Goal: Information Seeking & Learning: Find specific fact

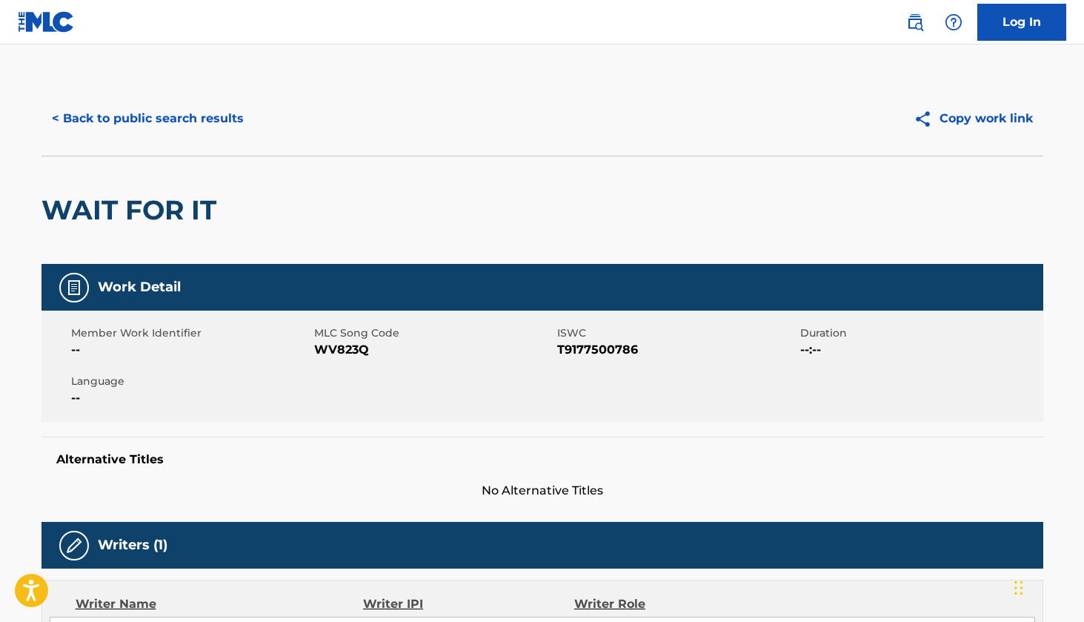
click at [144, 120] on button "< Back to public search results" at bounding box center [148, 118] width 213 height 37
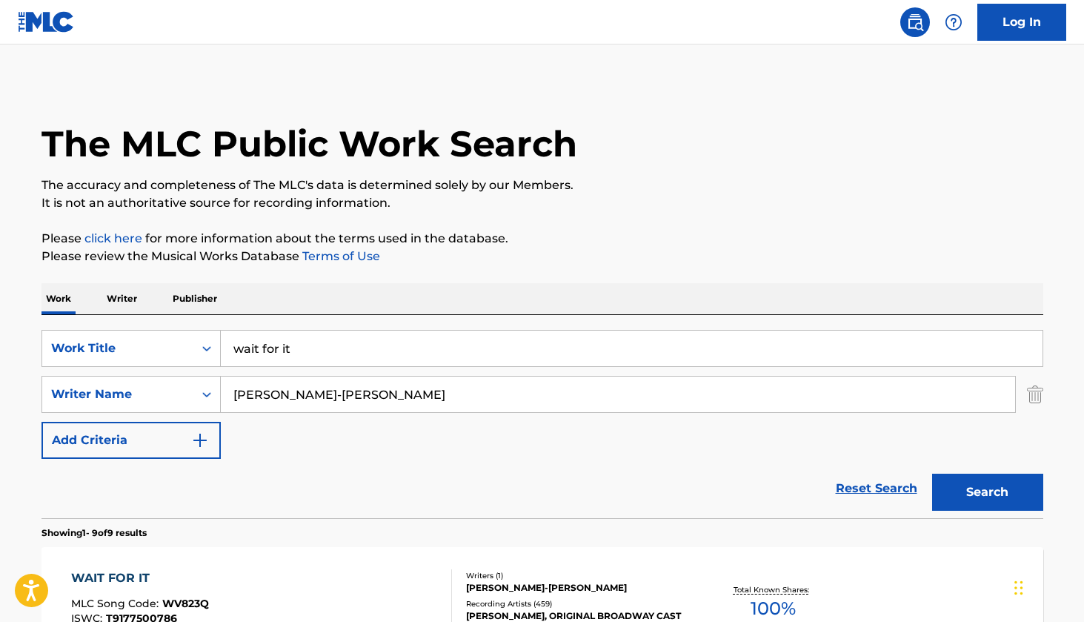
click at [1039, 394] on img "Search Form" at bounding box center [1035, 394] width 16 height 37
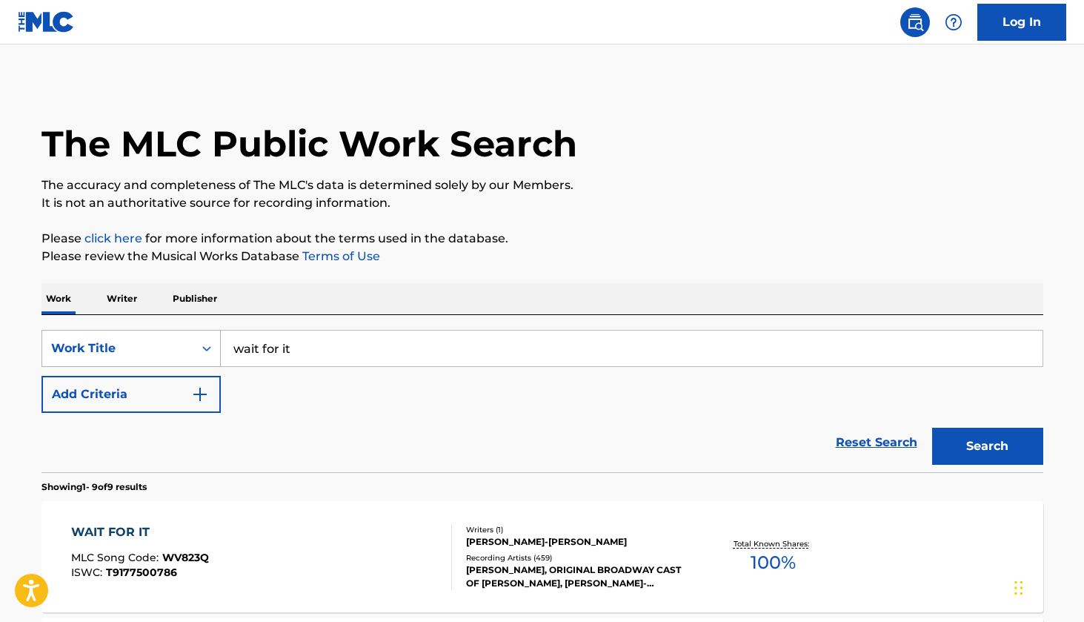
drag, startPoint x: 387, startPoint y: 351, endPoint x: 156, endPoint y: 336, distance: 231.0
click at [156, 336] on div "SearchWithCriteria24f72f5a-d1b6-4a39-8cff-e31d39a59b37 Work Title wait for it" at bounding box center [543, 348] width 1002 height 37
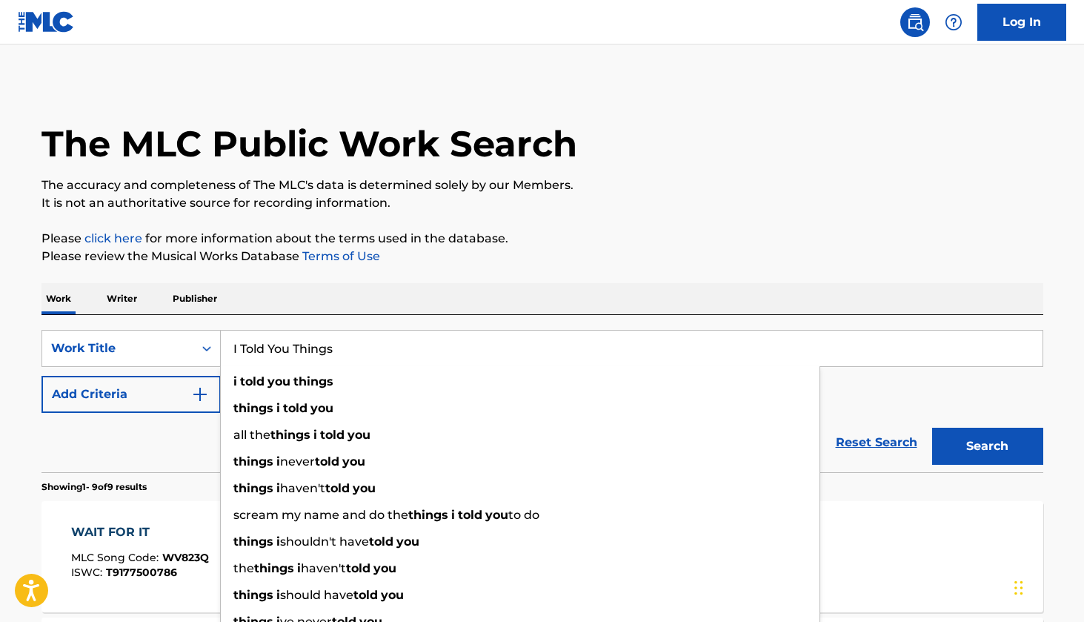
type input "I Told You Things"
click at [987, 446] on button "Search" at bounding box center [987, 446] width 111 height 37
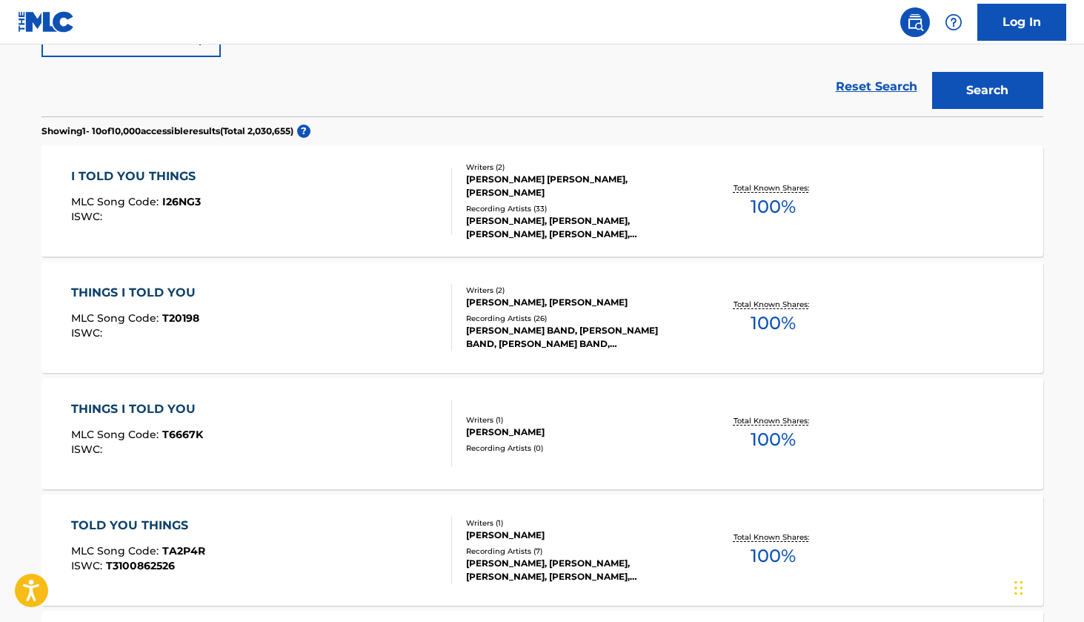
scroll to position [379, 0]
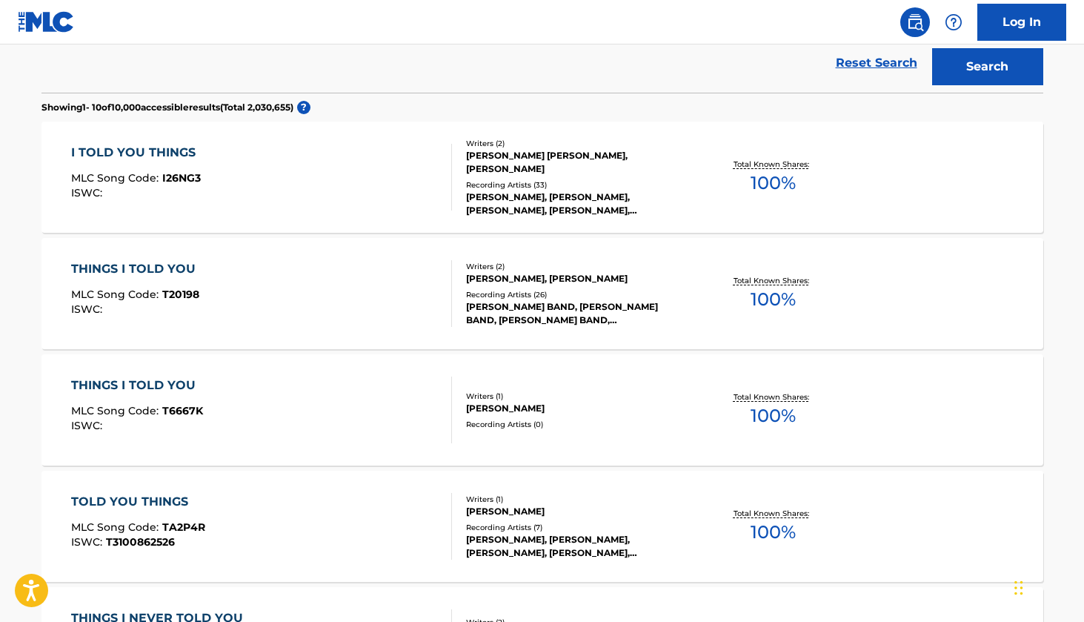
click at [182, 147] on div "I TOLD YOU THINGS" at bounding box center [137, 153] width 132 height 18
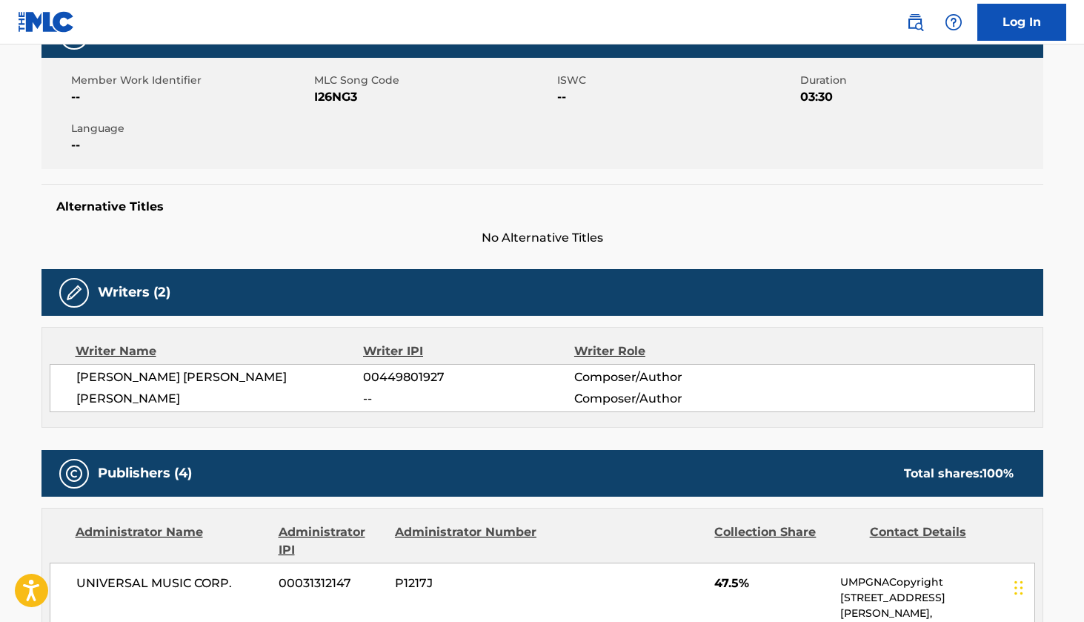
scroll to position [260, 0]
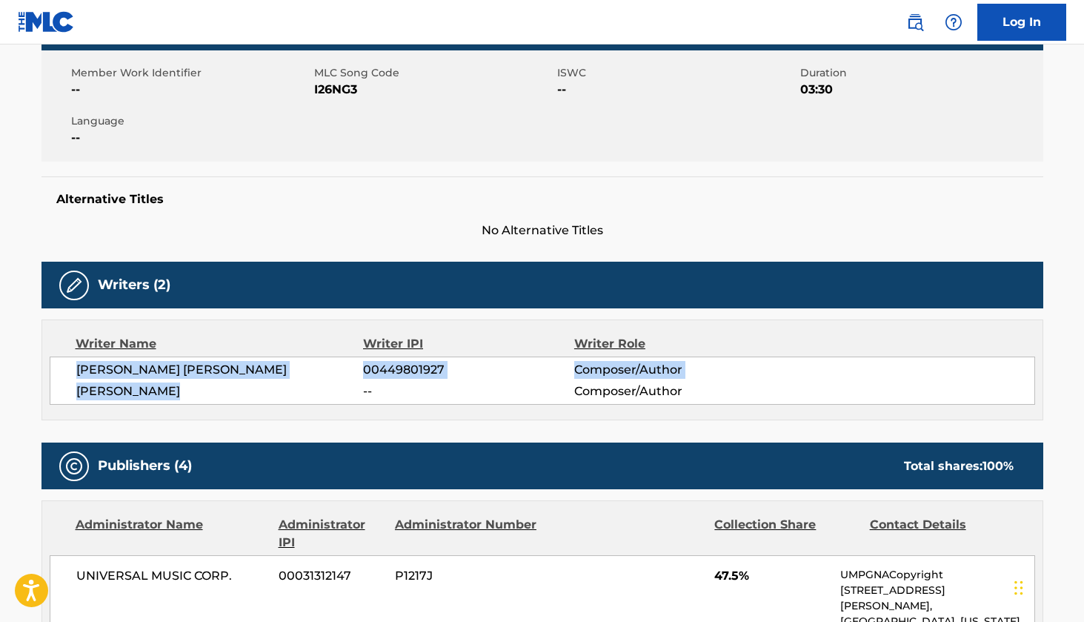
drag, startPoint x: 203, startPoint y: 392, endPoint x: 78, endPoint y: 369, distance: 127.3
click at [78, 369] on div "[PERSON_NAME] [PERSON_NAME] 00449801927 Composer/Author [PERSON_NAME] -- Compos…" at bounding box center [543, 380] width 986 height 48
click at [78, 369] on span "[PERSON_NAME] [PERSON_NAME]" at bounding box center [220, 370] width 288 height 18
drag, startPoint x: 78, startPoint y: 369, endPoint x: 180, endPoint y: 394, distance: 105.3
click at [180, 394] on div "[PERSON_NAME] [PERSON_NAME] 00449801927 Composer/Author [PERSON_NAME] -- Compos…" at bounding box center [543, 380] width 986 height 48
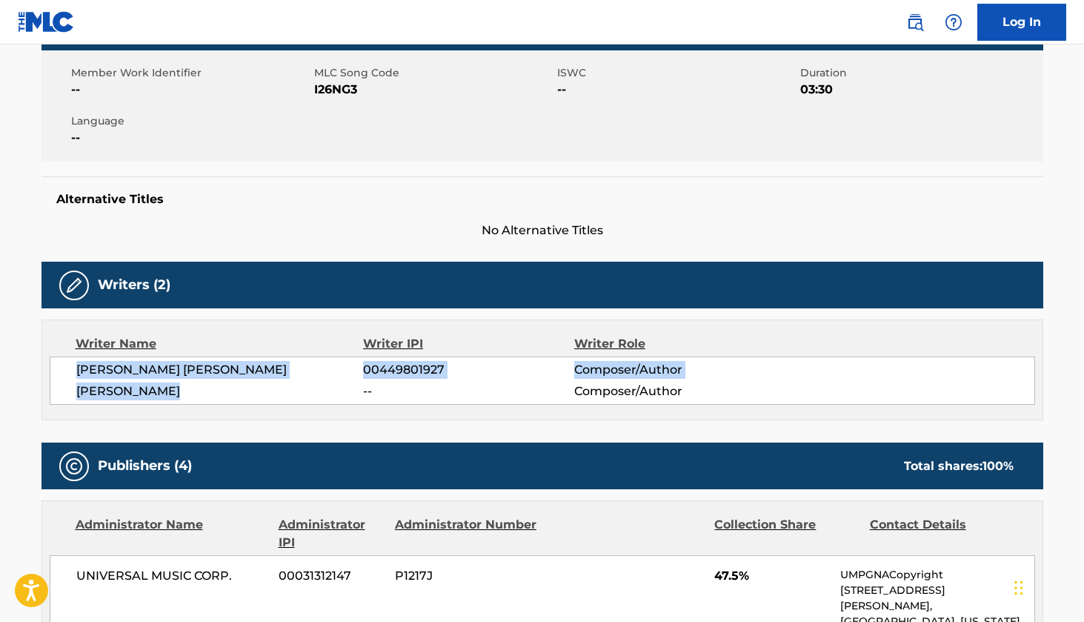
click at [180, 394] on span "[PERSON_NAME]" at bounding box center [220, 391] width 288 height 18
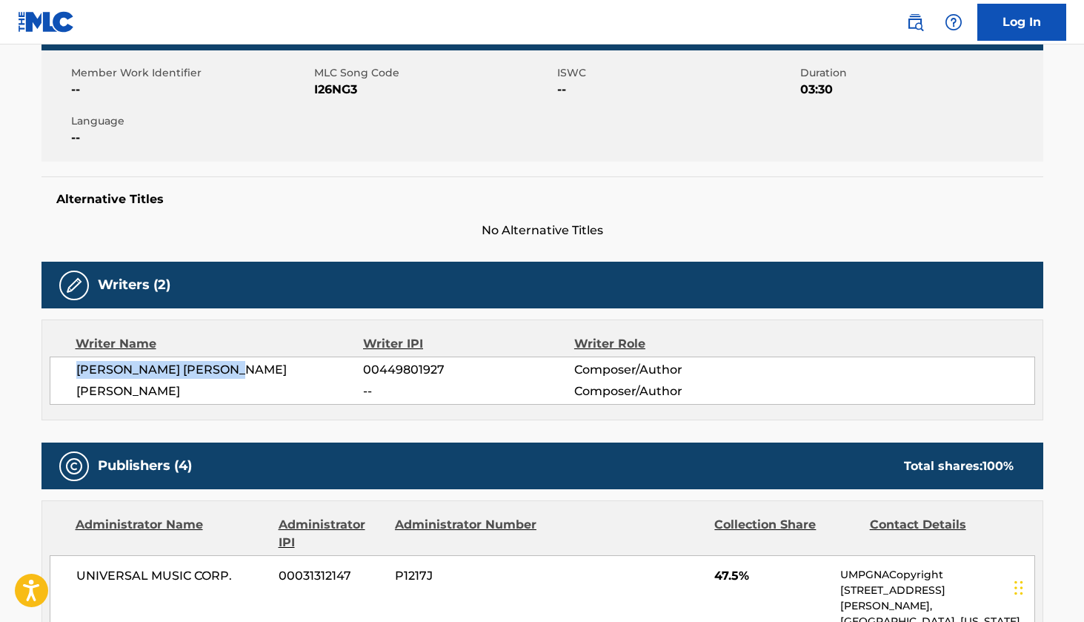
drag, startPoint x: 254, startPoint y: 364, endPoint x: 79, endPoint y: 363, distance: 175.7
click at [79, 363] on span "[PERSON_NAME] [PERSON_NAME]" at bounding box center [220, 370] width 288 height 18
copy span "[PERSON_NAME] [PERSON_NAME]"
click at [179, 389] on span "[PERSON_NAME]" at bounding box center [220, 391] width 288 height 18
drag, startPoint x: 177, startPoint y: 393, endPoint x: 79, endPoint y: 386, distance: 98.8
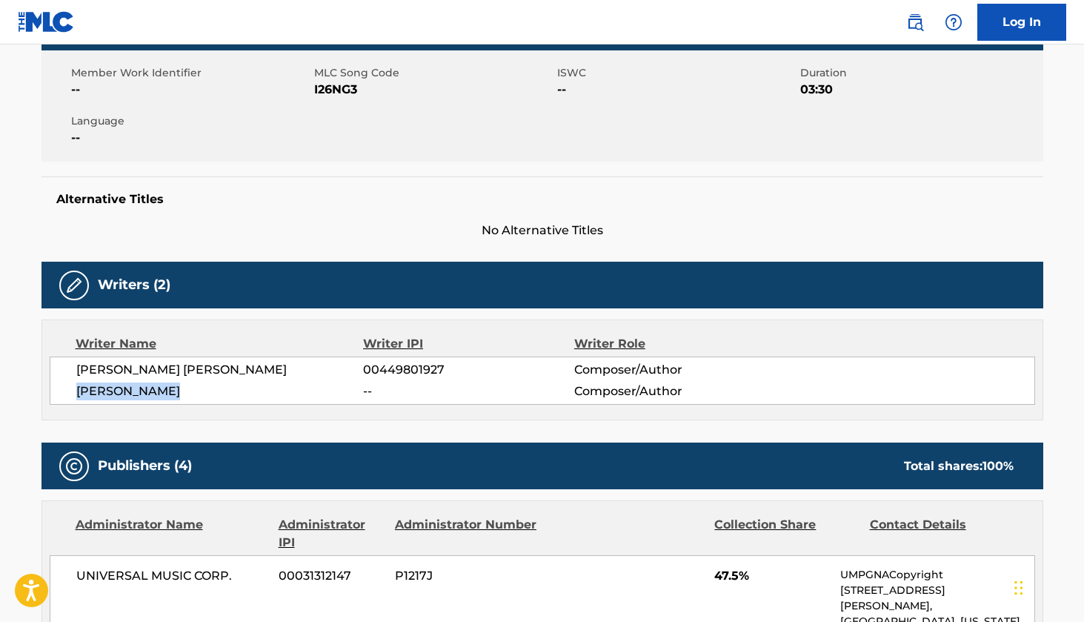
click at [79, 386] on span "[PERSON_NAME]" at bounding box center [220, 391] width 288 height 18
copy span "[PERSON_NAME]"
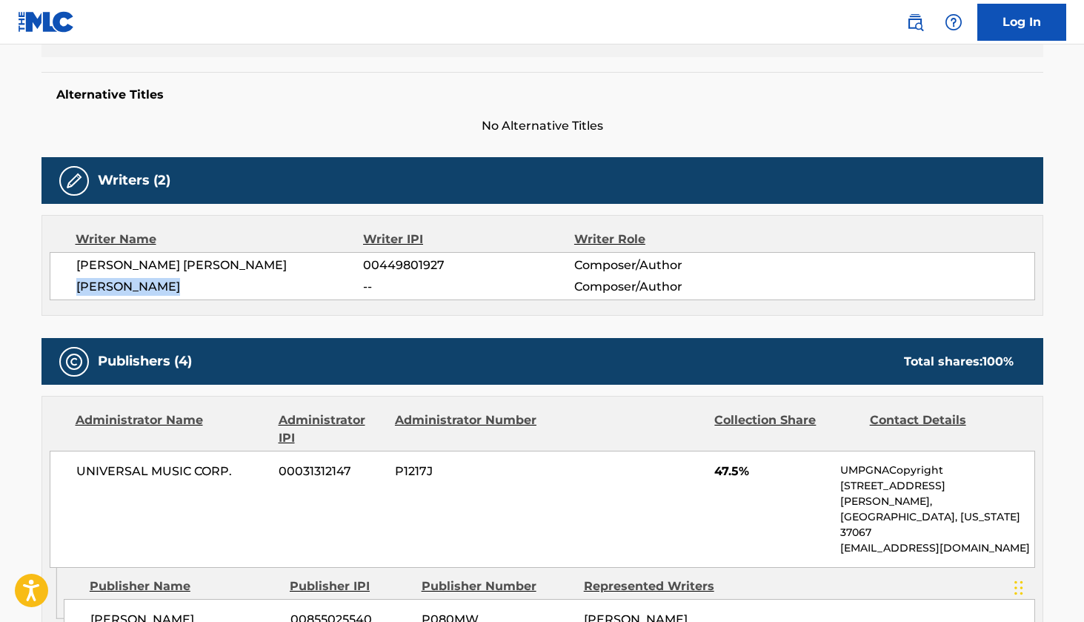
scroll to position [368, 0]
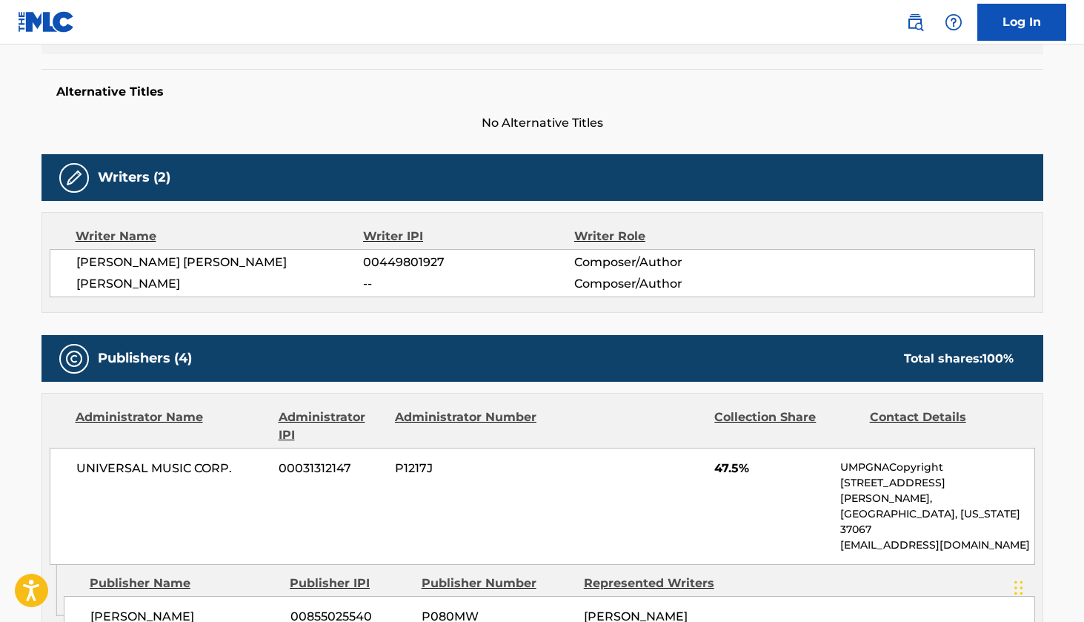
click at [404, 378] on div "Publishers (4) Total shares: 100 %" at bounding box center [543, 358] width 1002 height 47
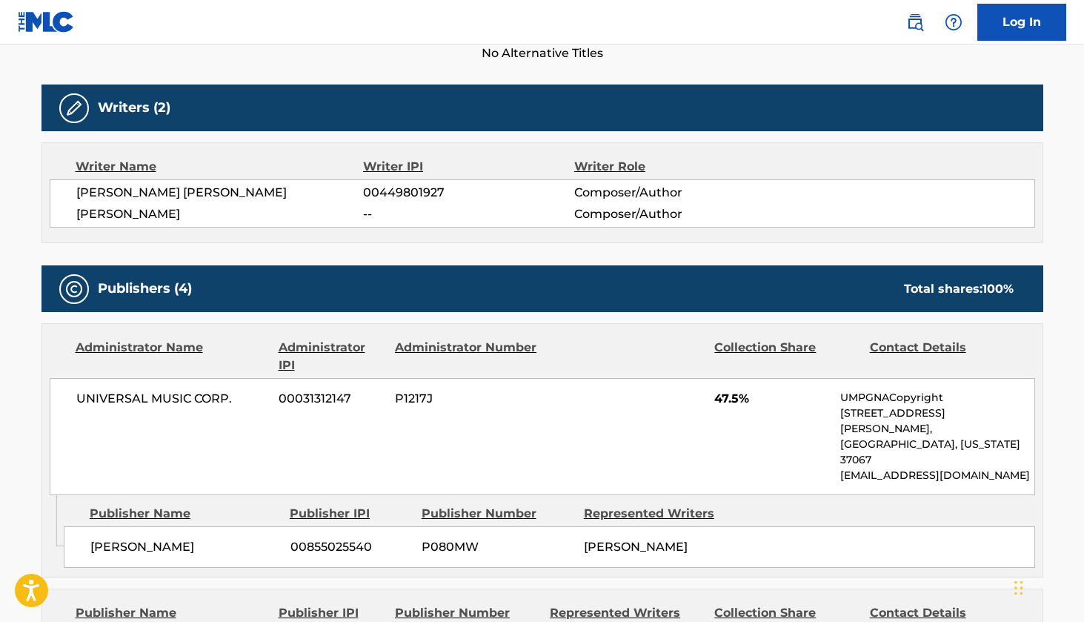
scroll to position [440, 0]
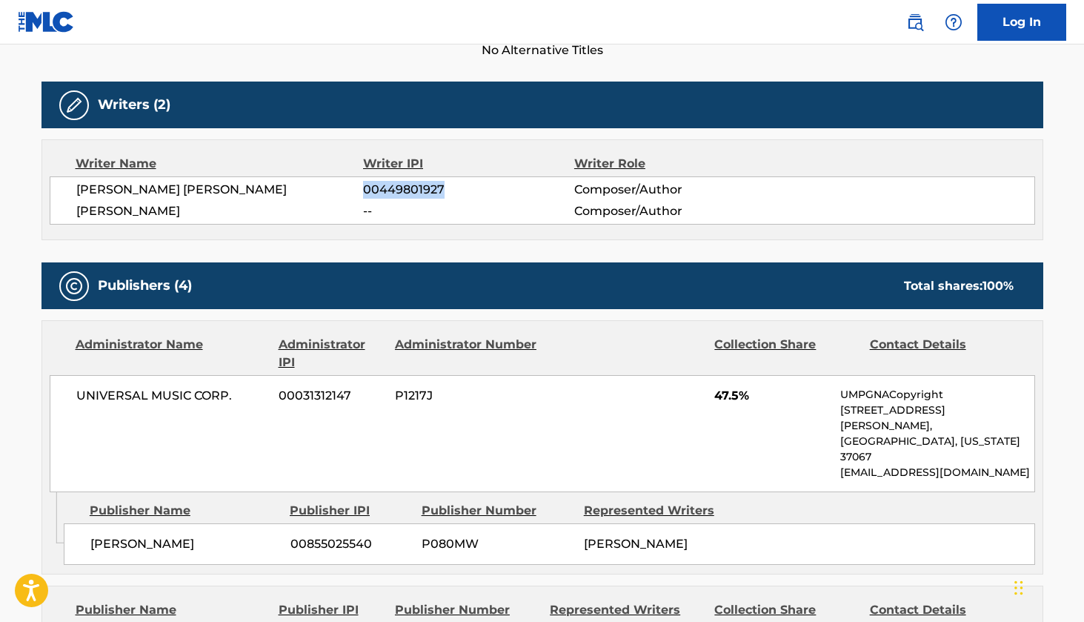
drag, startPoint x: 452, startPoint y: 187, endPoint x: 368, endPoint y: 193, distance: 84.8
click at [368, 193] on span "00449801927" at bounding box center [468, 190] width 210 height 18
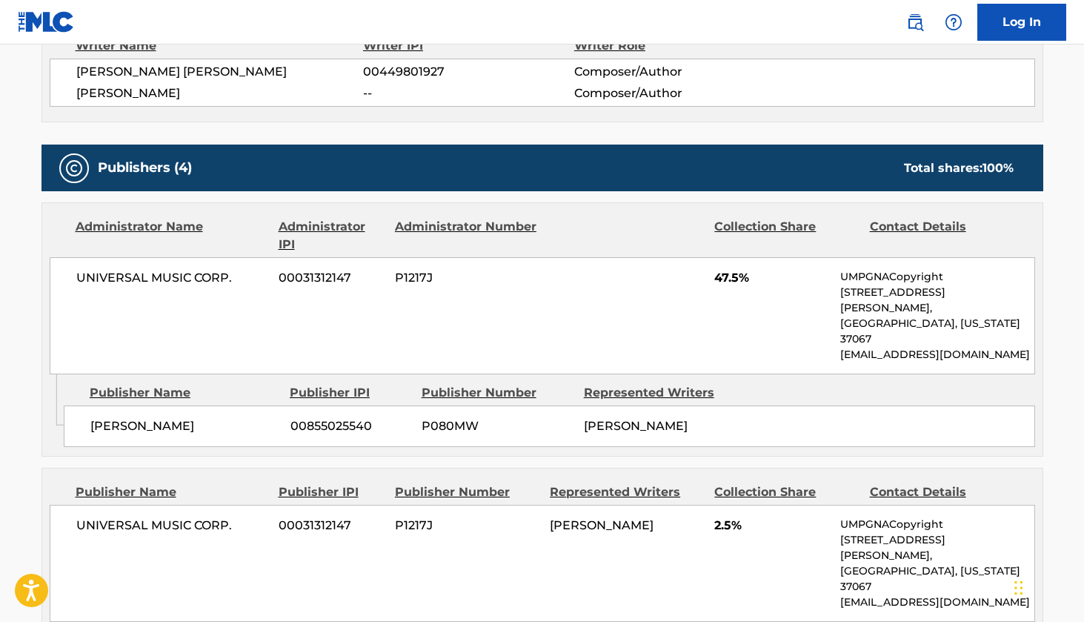
scroll to position [606, 0]
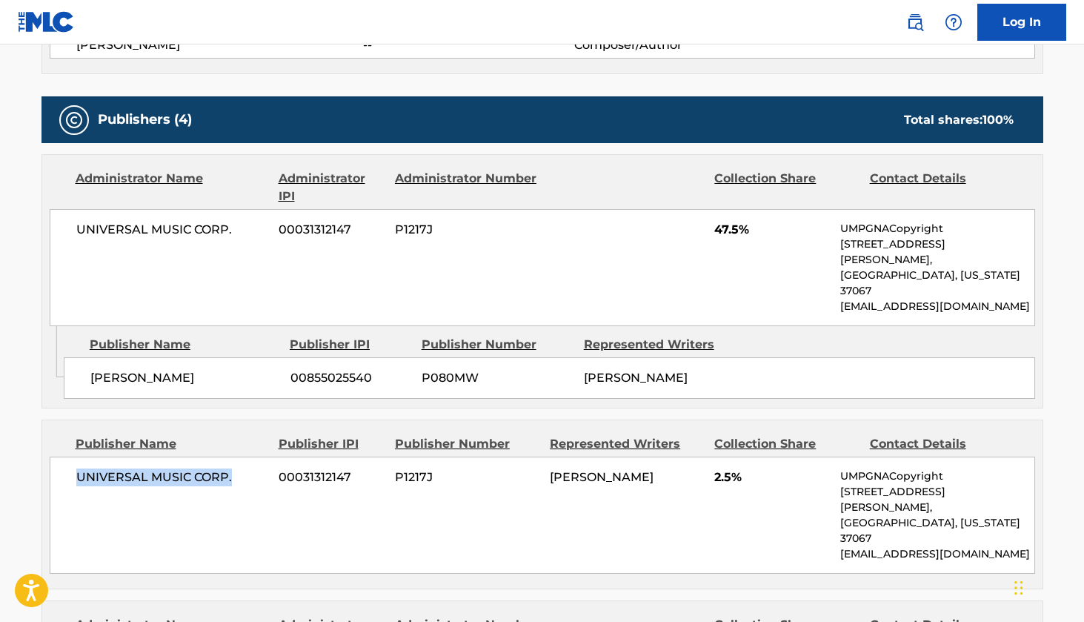
drag, startPoint x: 229, startPoint y: 445, endPoint x: 77, endPoint y: 441, distance: 152.0
click at [77, 468] on span "UNIVERSAL MUSIC CORP." at bounding box center [172, 477] width 192 height 18
copy span "UNIVERSAL MUSIC CORP."
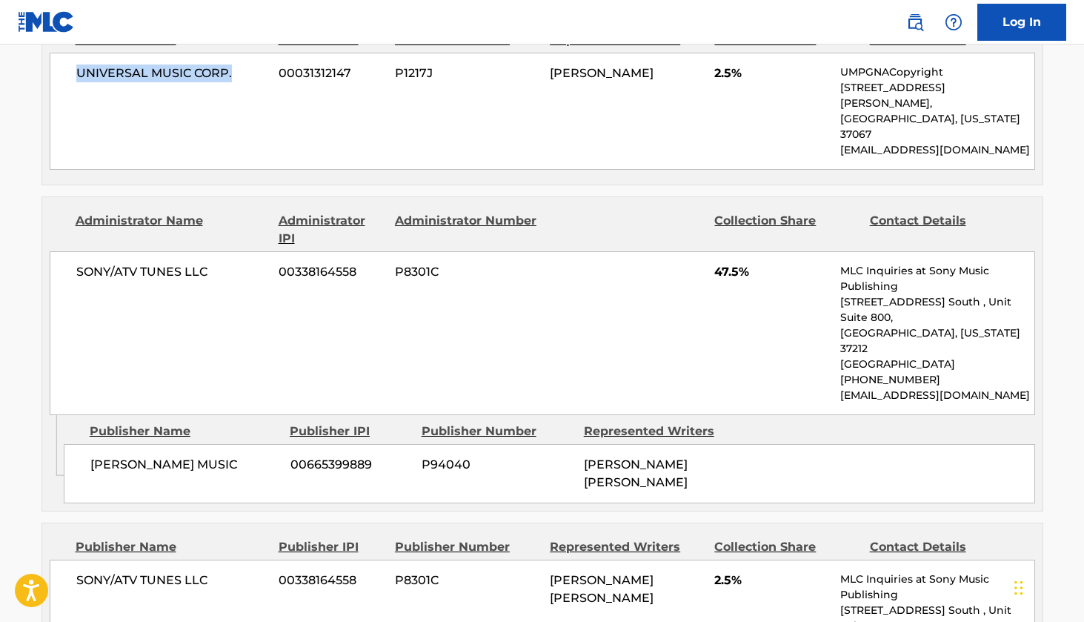
scroll to position [1011, 0]
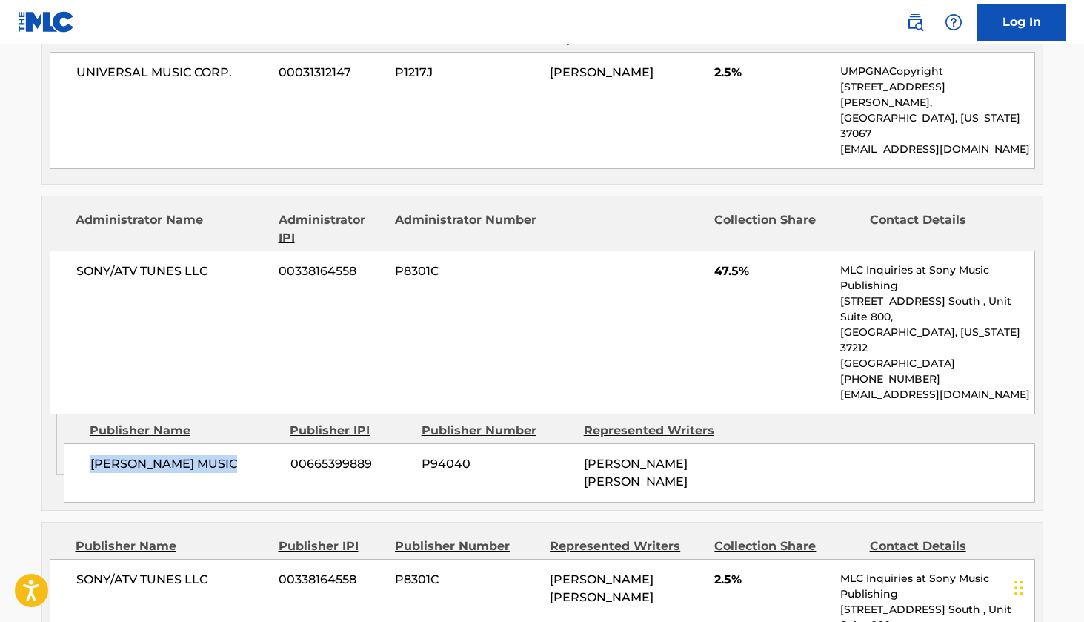
drag, startPoint x: 233, startPoint y: 362, endPoint x: 80, endPoint y: 361, distance: 152.7
click at [80, 443] on div "[PERSON_NAME] MUSIC 00665399889 P94040 [PERSON_NAME] [PERSON_NAME]" at bounding box center [550, 472] width 972 height 59
copy span "[PERSON_NAME] MUSIC"
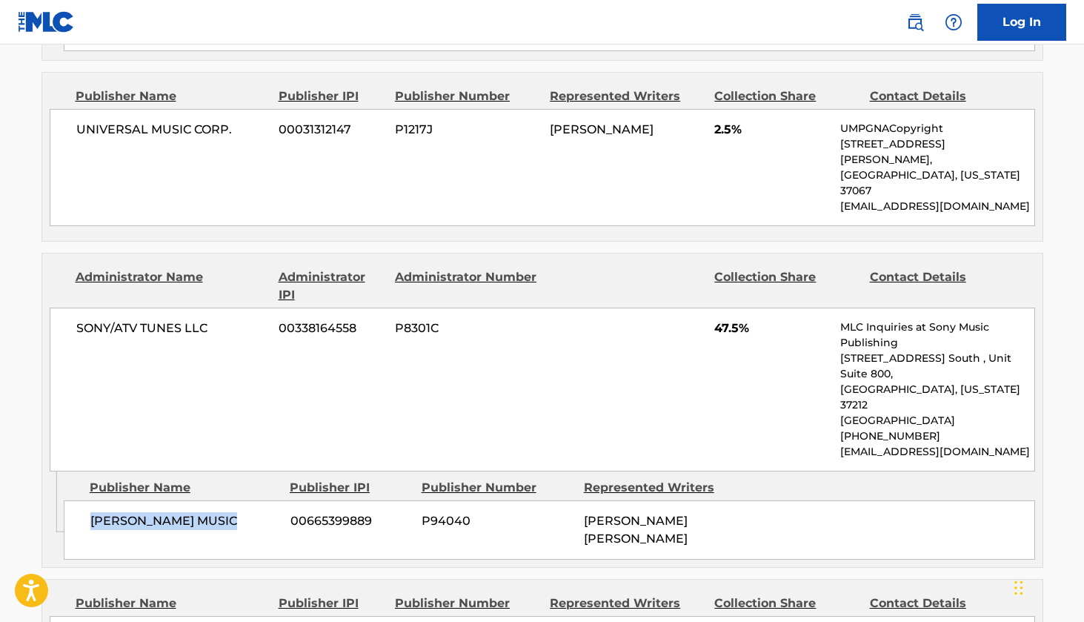
scroll to position [955, 0]
click at [451, 500] on div "[PERSON_NAME] MUSIC 00665399889 P94040 [PERSON_NAME] [PERSON_NAME]" at bounding box center [550, 529] width 972 height 59
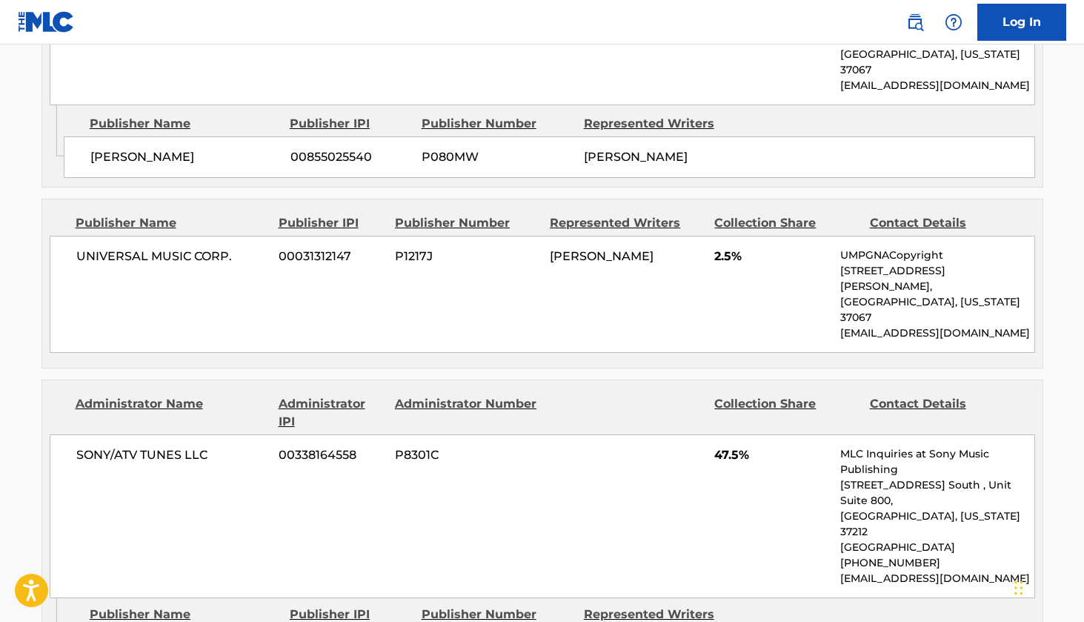
scroll to position [817, 0]
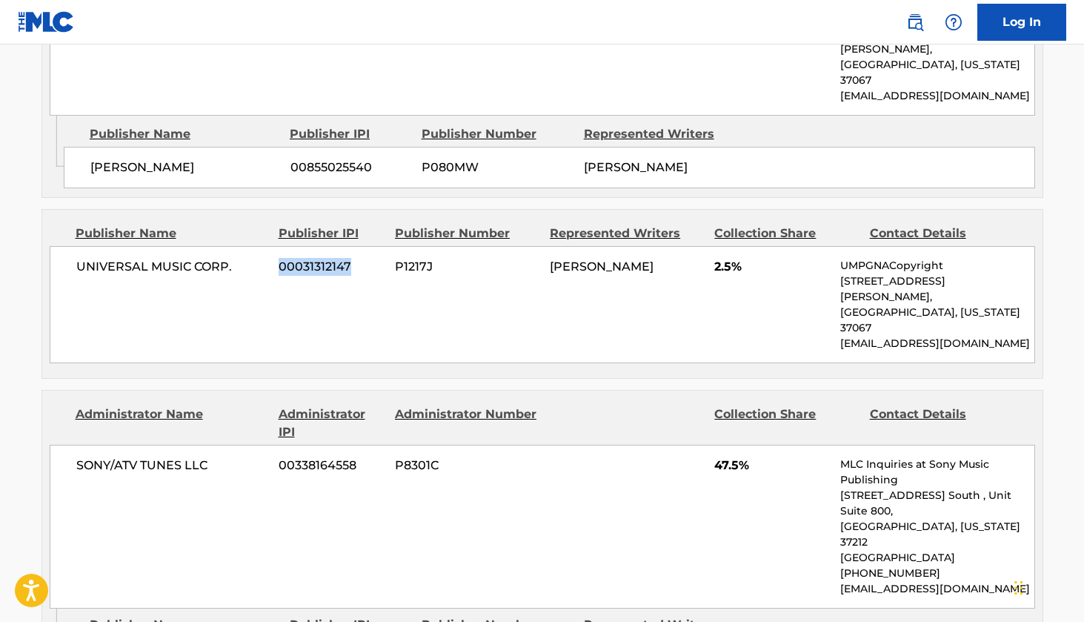
drag, startPoint x: 271, startPoint y: 235, endPoint x: 352, endPoint y: 239, distance: 81.6
click at [353, 246] on div "UNIVERSAL MUSIC CORP. 00031312147 P1217J [PERSON_NAME] 2.5% UMPGNACopyright [ST…" at bounding box center [543, 304] width 986 height 117
click at [352, 258] on span "00031312147" at bounding box center [331, 267] width 105 height 18
drag, startPoint x: 279, startPoint y: 233, endPoint x: 351, endPoint y: 232, distance: 71.9
click at [351, 258] on span "00031312147" at bounding box center [331, 267] width 105 height 18
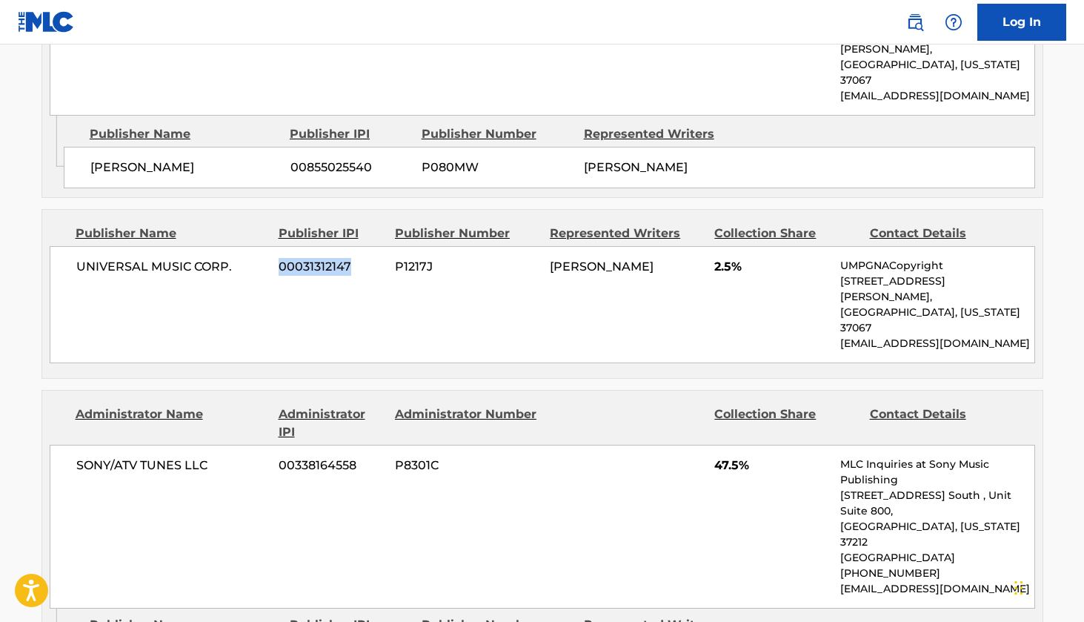
copy span "00031312147"
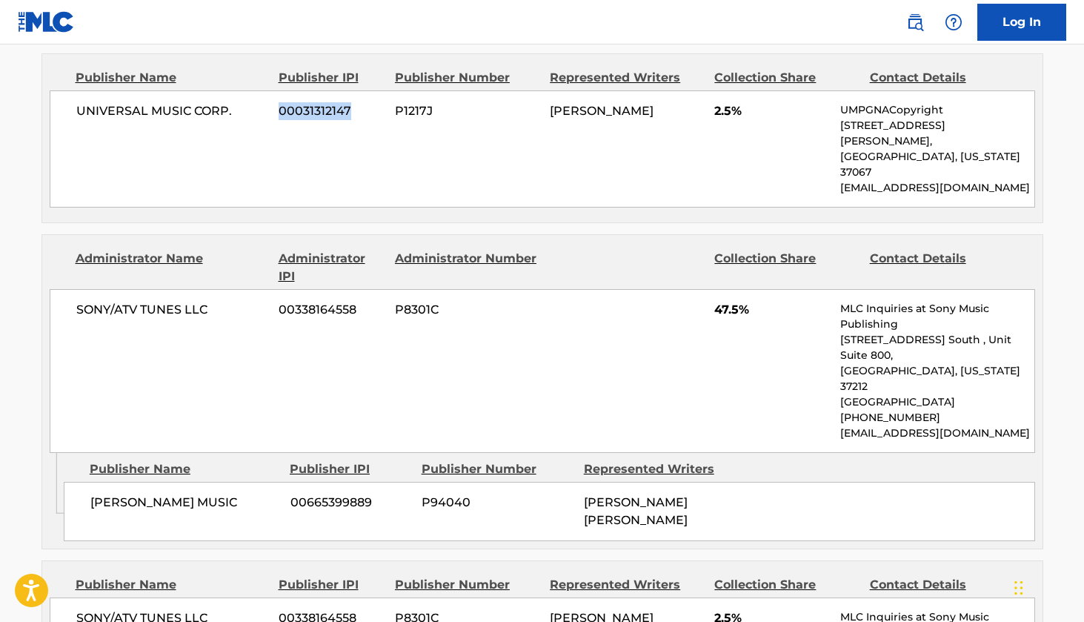
scroll to position [977, 0]
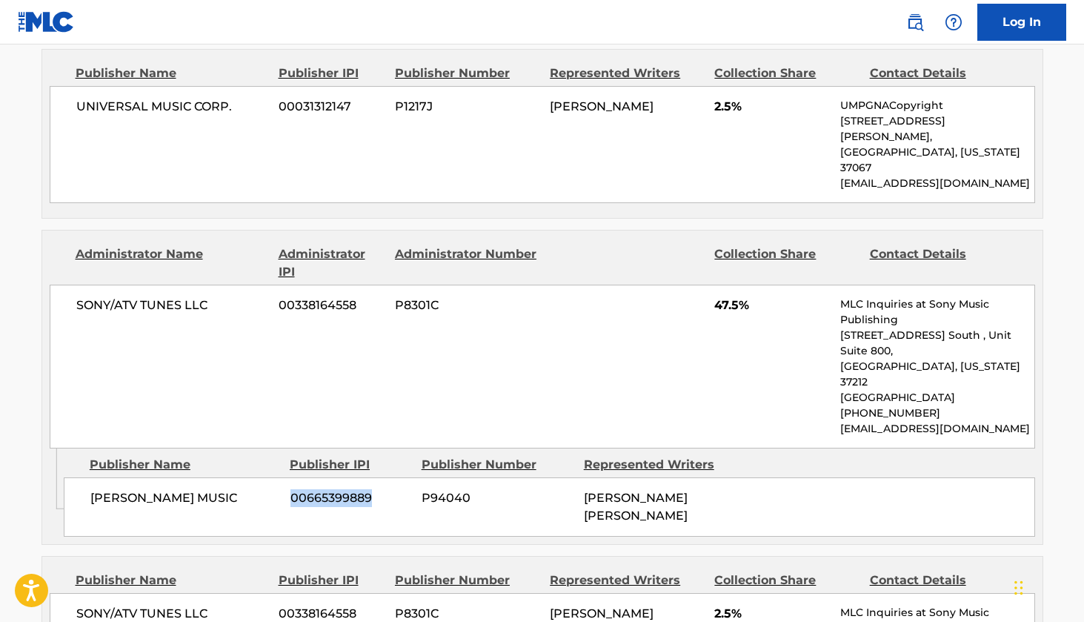
drag, startPoint x: 370, startPoint y: 401, endPoint x: 292, endPoint y: 405, distance: 77.9
click at [293, 489] on span "00665399889" at bounding box center [351, 498] width 120 height 18
copy span "00665399889"
click at [556, 302] on div "SONY/ATV TUNES LLC 00338164558 P8301C 47.5% MLC Inquiries at Sony Music Publish…" at bounding box center [543, 367] width 986 height 164
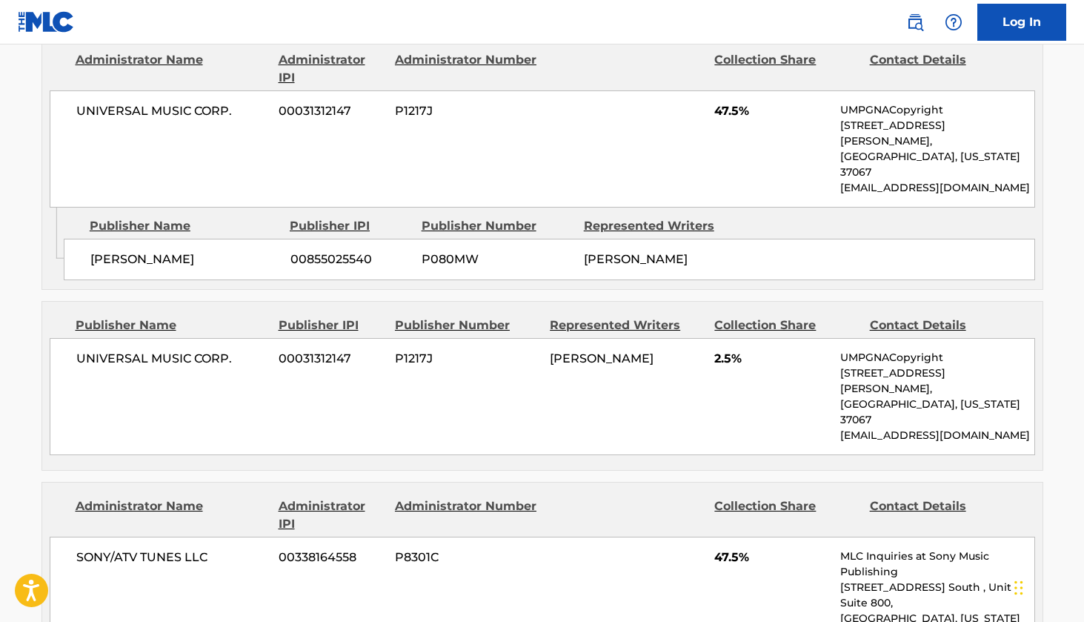
scroll to position [729, 0]
